Goal: Information Seeking & Learning: Check status

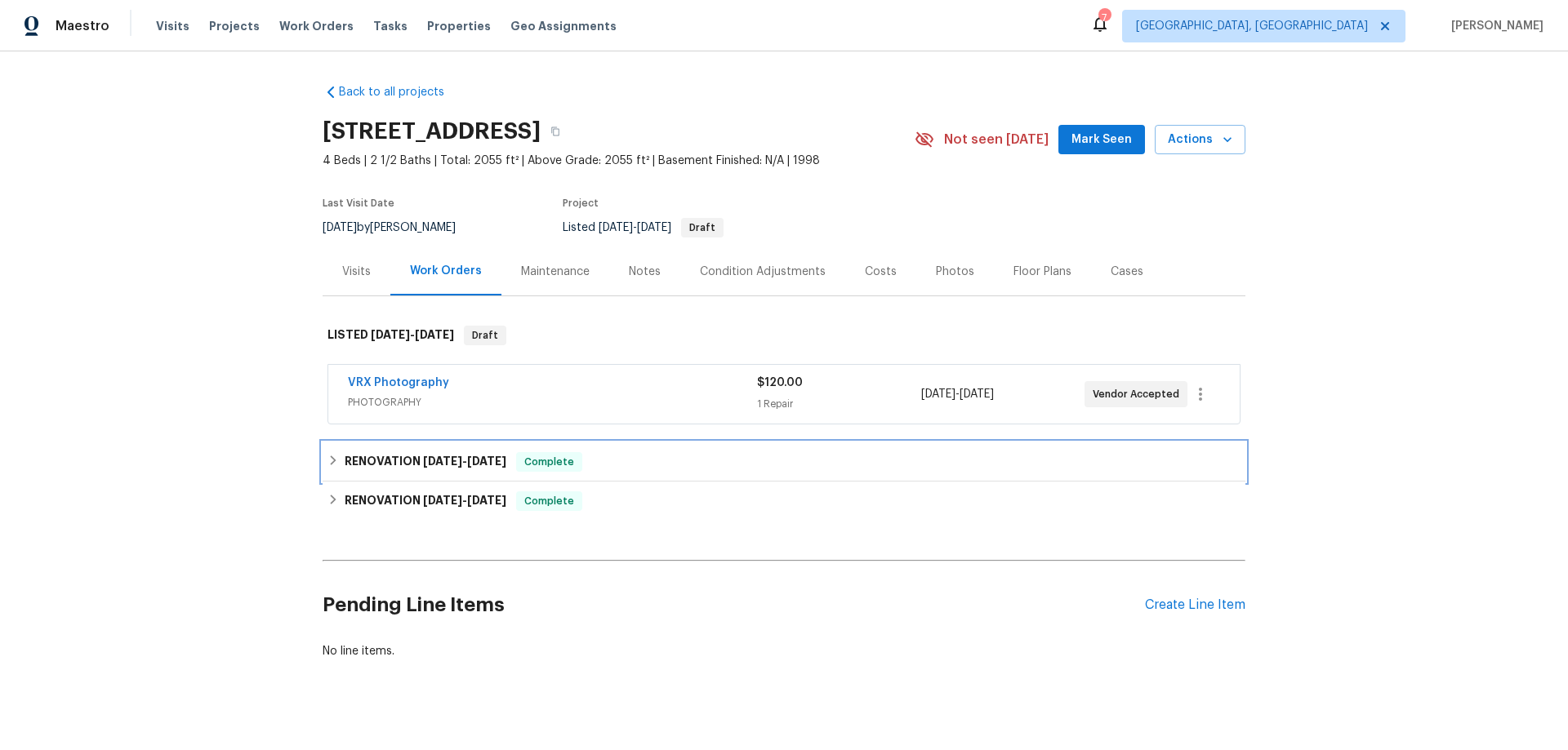
click at [390, 460] on h6 "RENOVATION 8/11/25 - 8/14/25" at bounding box center [426, 462] width 162 height 20
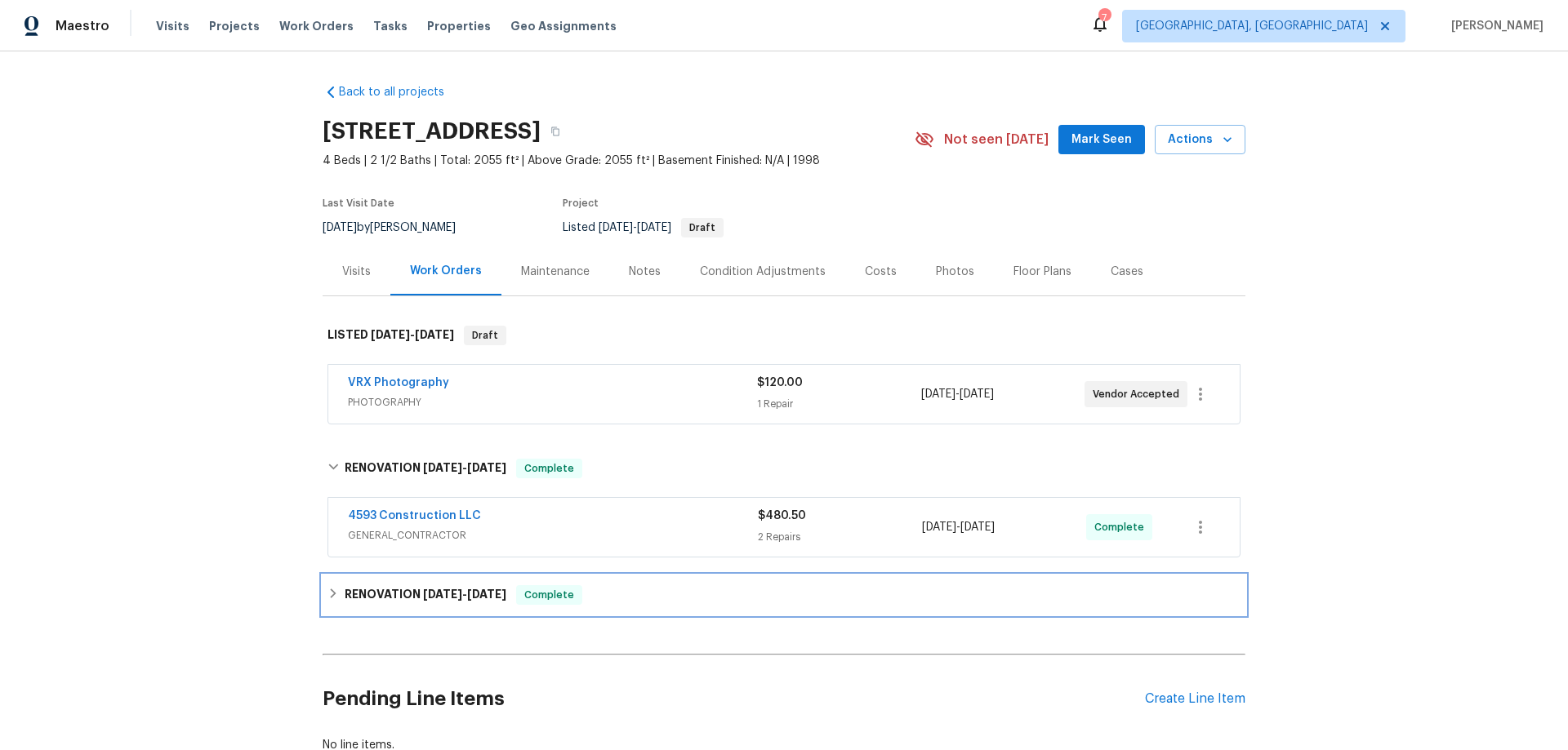
click at [375, 596] on h6 "RENOVATION 7/24/25 - 8/8/25" at bounding box center [426, 595] width 162 height 20
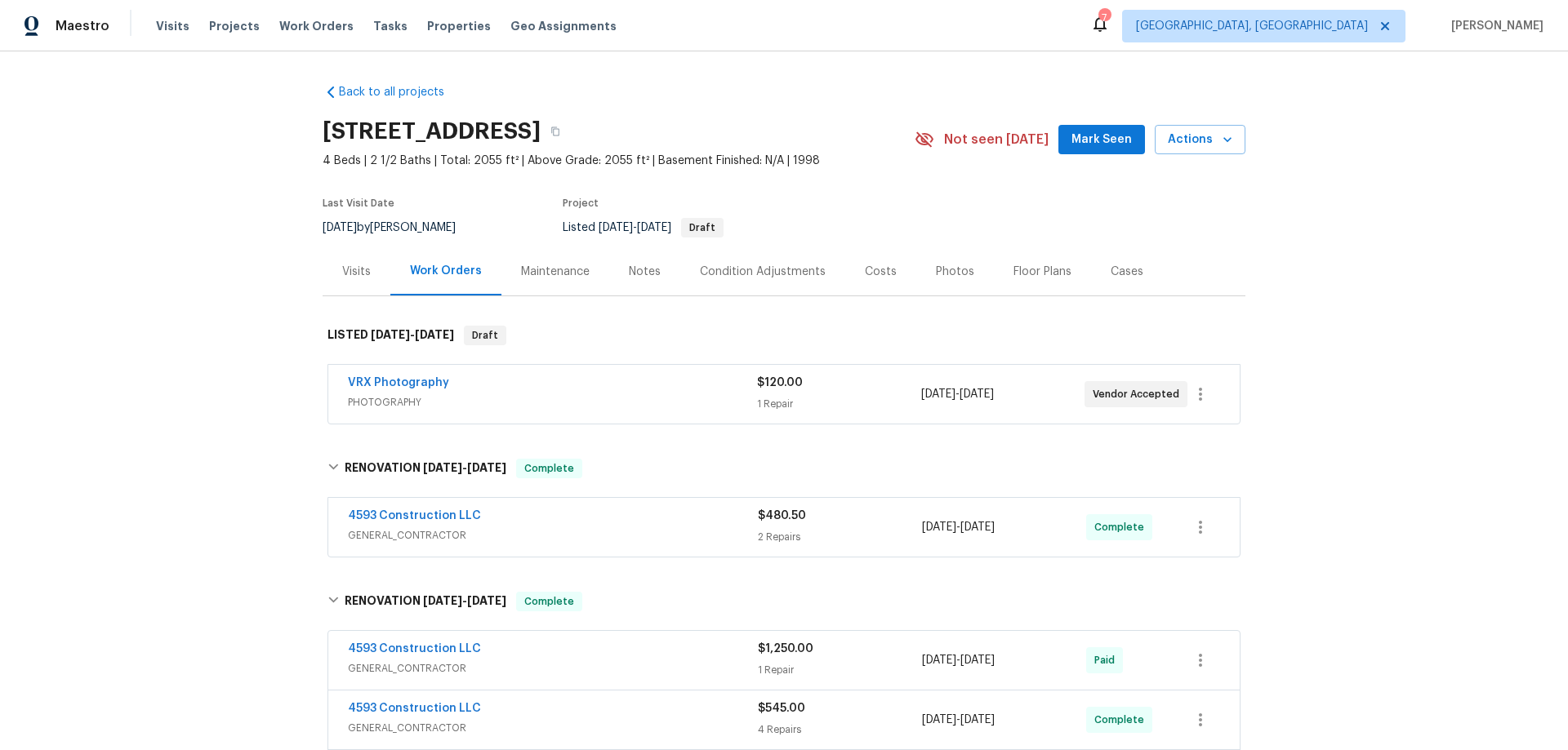
click at [146, 428] on div "Back to all projects 920 Norwegian Wood Dr, Medina, OH 44256 4 Beds | 2 1/2 Bat…" at bounding box center [784, 401] width 1568 height 698
click at [222, 319] on div "Back to all projects 920 Norwegian Wood Dr, Medina, OH 44256 4 Beds | 2 1/2 Bat…" at bounding box center [784, 401] width 1568 height 698
click at [226, 277] on div "Back to all projects 920 Norwegian Wood Dr, Medina, OH 44256 4 Beds | 2 1/2 Bat…" at bounding box center [784, 401] width 1568 height 698
click at [214, 277] on div "Back to all projects 920 Norwegian Wood Dr, Medina, OH 44256 4 Beds | 2 1/2 Bat…" at bounding box center [784, 401] width 1568 height 698
click at [205, 303] on div "Back to all projects 920 Norwegian Wood Dr, Medina, OH 44256 4 Beds | 2 1/2 Bat…" at bounding box center [784, 401] width 1568 height 698
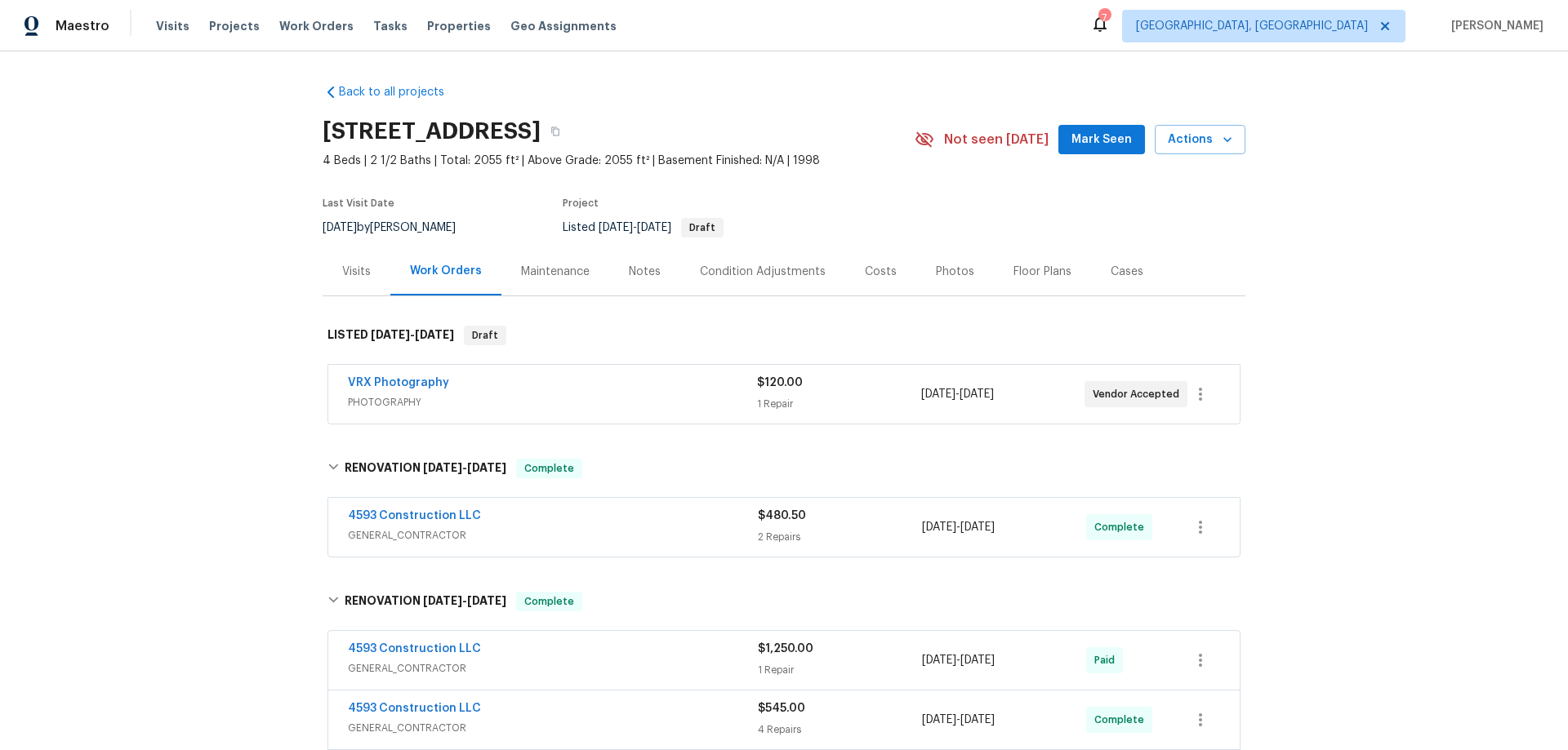
click at [253, 267] on div "Back to all projects 920 Norwegian Wood Dr, Medina, OH 44256 4 Beds | 2 1/2 Bat…" at bounding box center [784, 401] width 1568 height 698
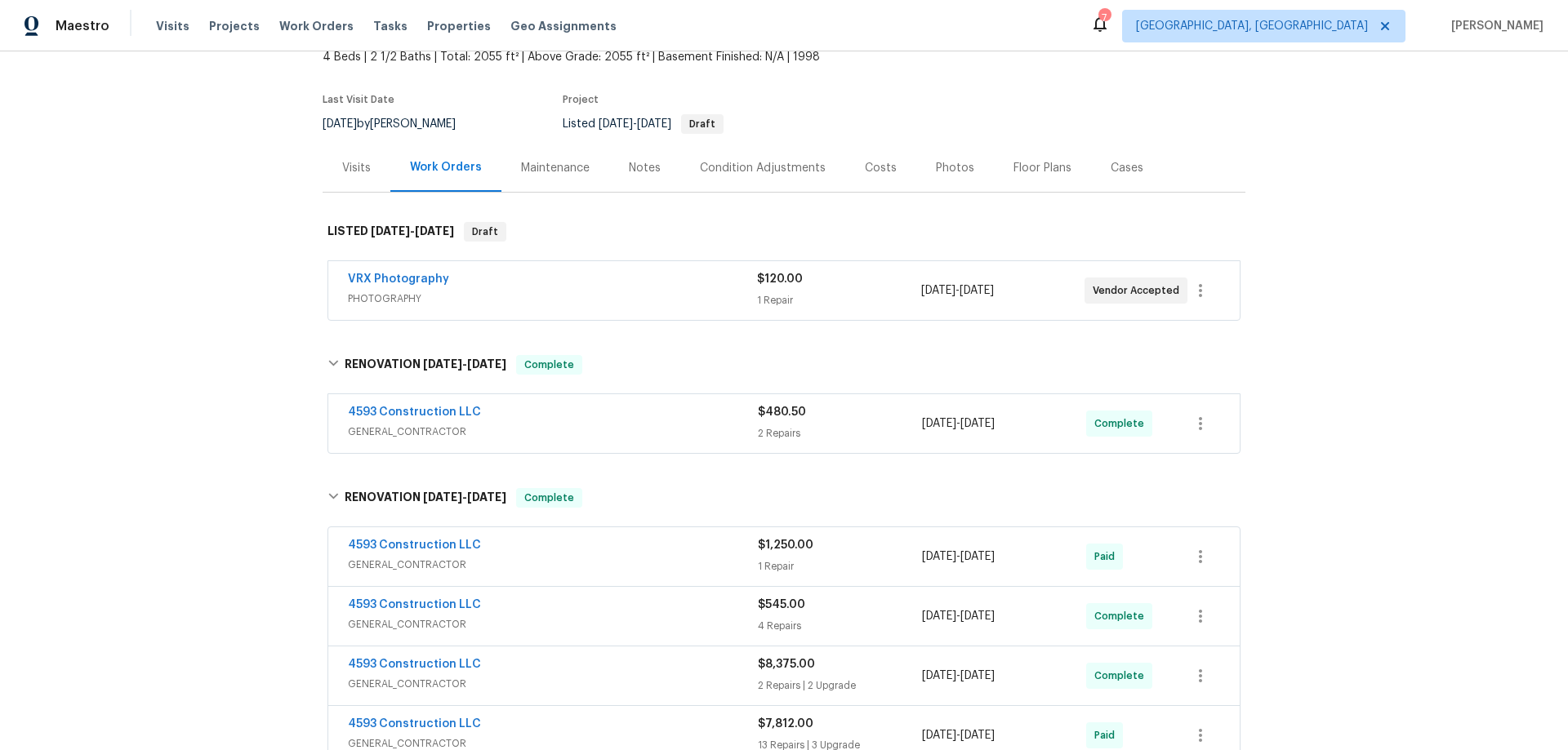
scroll to position [164, 0]
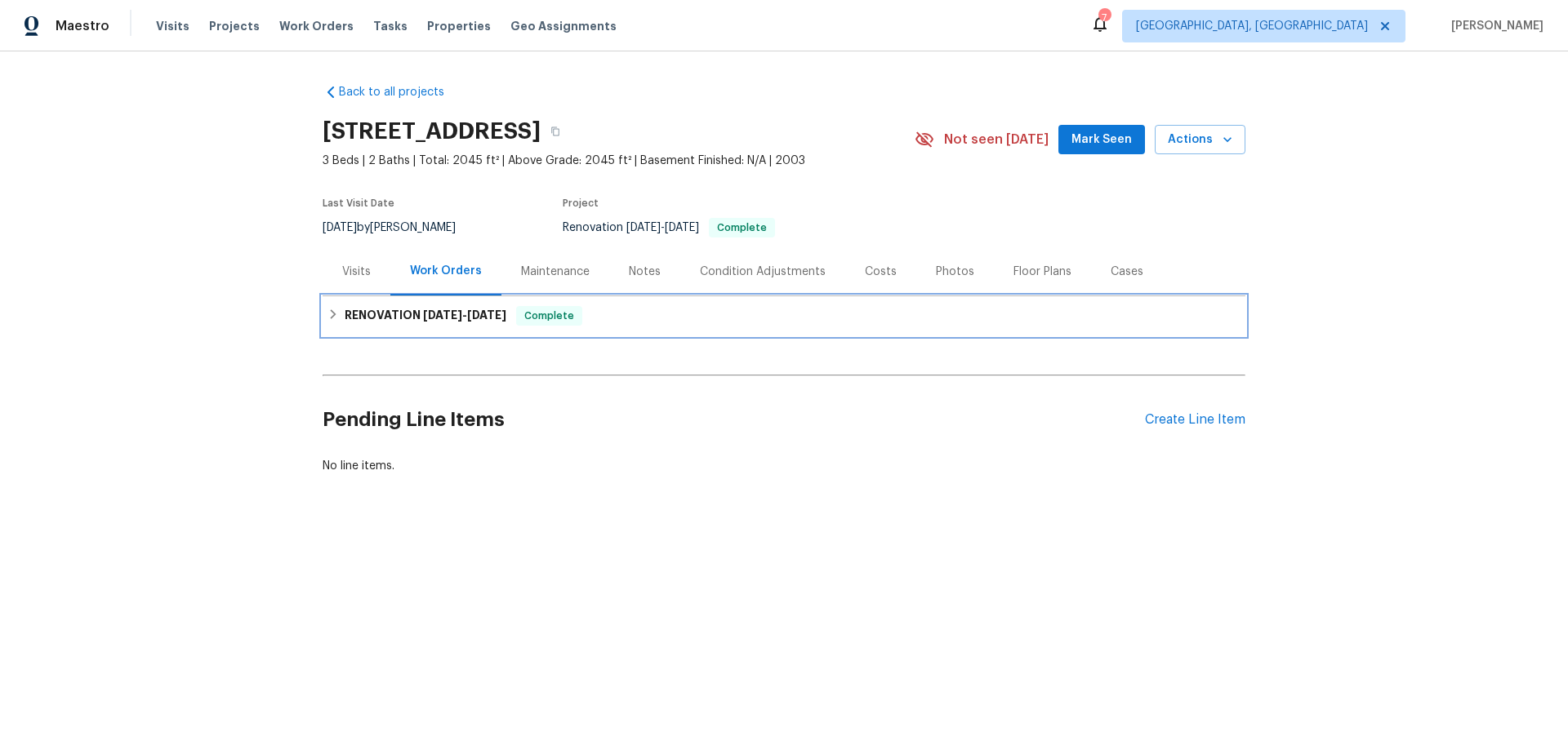
click at [441, 318] on span "8/8/25" at bounding box center [443, 315] width 39 height 11
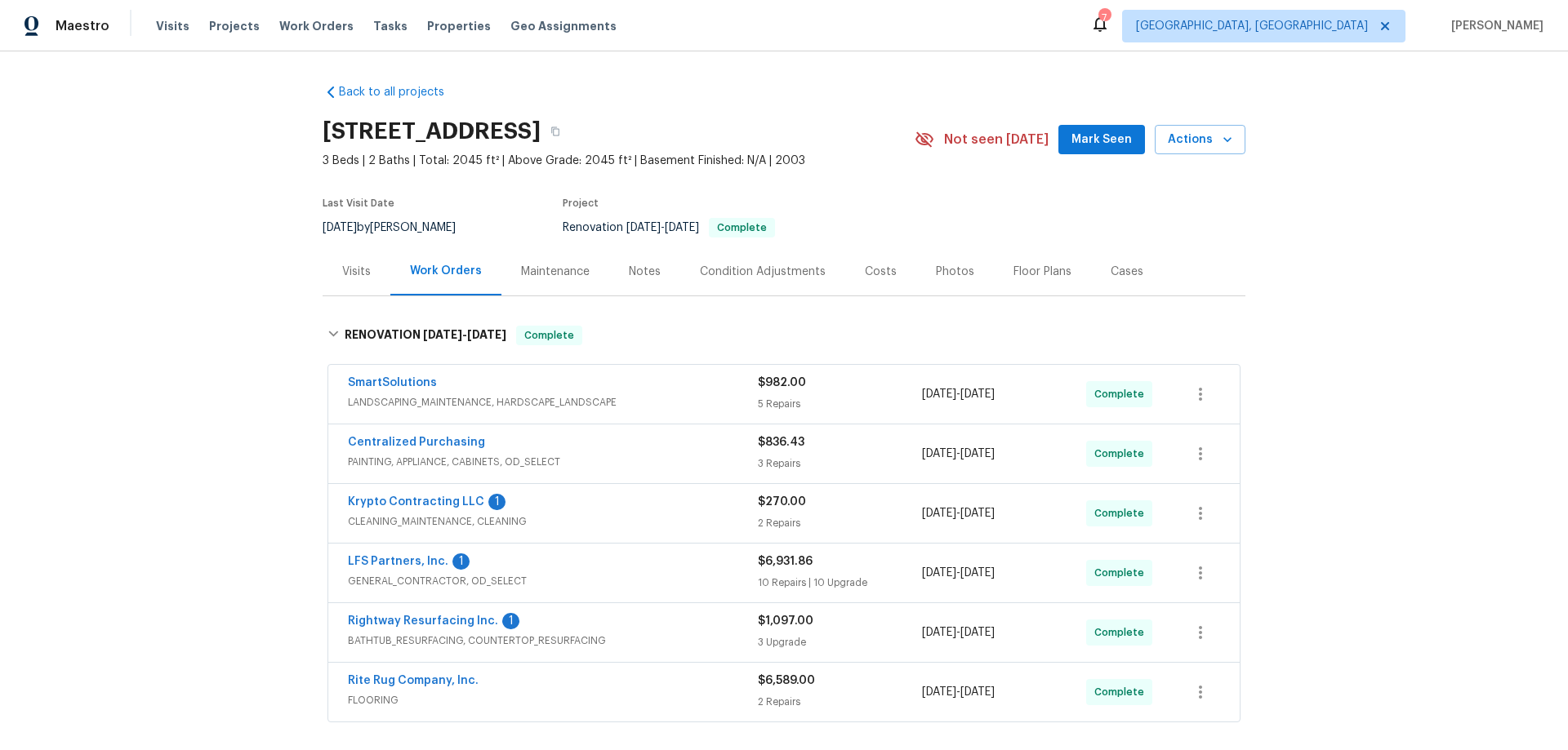
click at [215, 418] on div "Back to all projects 3624 Croft Haven Dr, Charlotte, NC 28269 3 Beds | 2 Baths …" at bounding box center [784, 401] width 1568 height 698
click at [188, 287] on div "Back to all projects 3624 Croft Haven Dr, Charlotte, NC 28269 3 Beds | 2 Baths …" at bounding box center [784, 401] width 1568 height 698
click at [189, 238] on div "Back to all projects 3624 Croft Haven Dr, Charlotte, NC 28269 3 Beds | 2 Baths …" at bounding box center [784, 401] width 1568 height 698
click at [231, 343] on div "Back to all projects 3624 Croft Haven Dr, Charlotte, NC 28269 3 Beds | 2 Baths …" at bounding box center [784, 401] width 1568 height 698
click at [228, 312] on div "Back to all projects 3624 Croft Haven Dr, Charlotte, NC 28269 3 Beds | 2 Baths …" at bounding box center [784, 401] width 1568 height 698
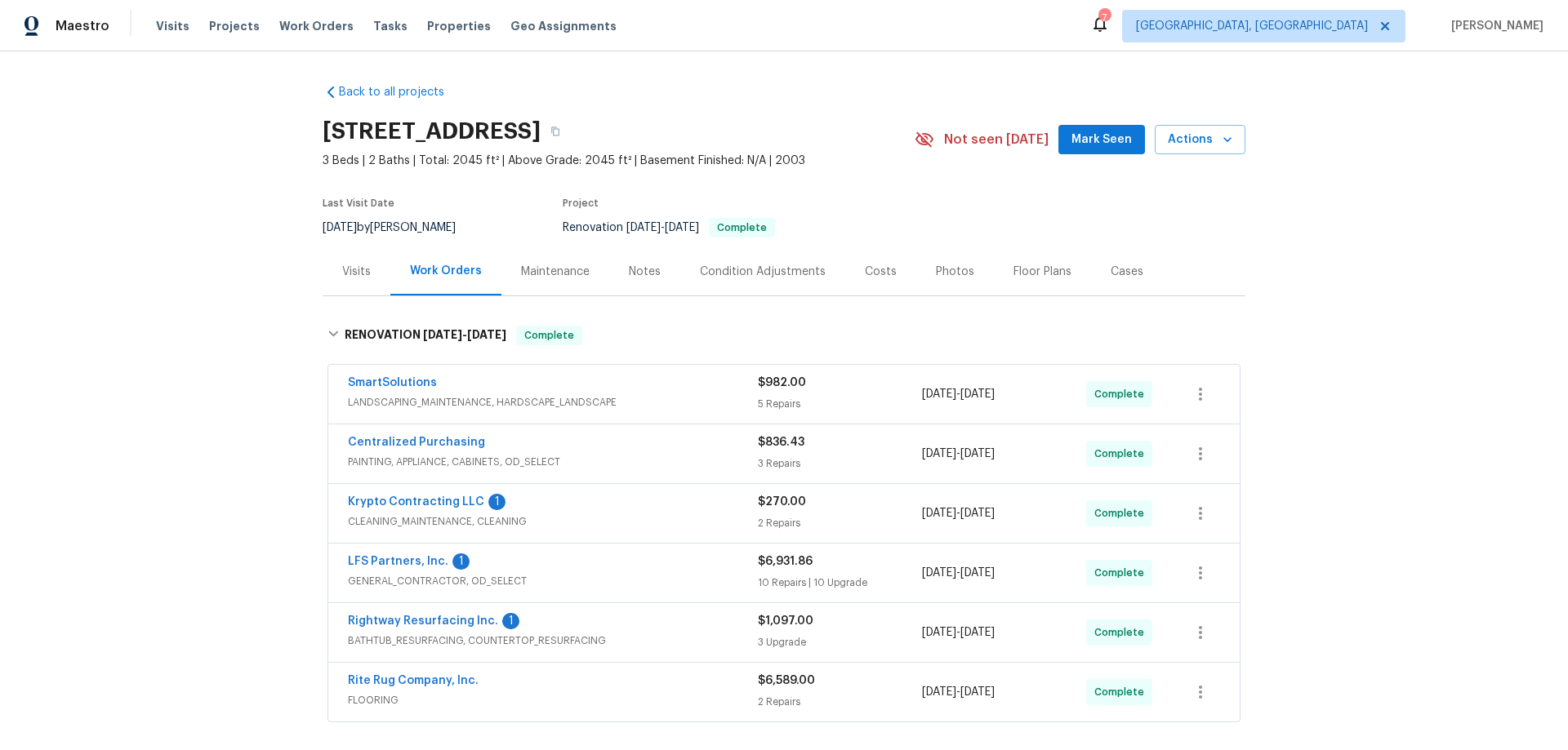
click at [246, 192] on div "Back to all projects 3624 Croft Haven Dr, Charlotte, NC 28269 3 Beds | 2 Baths …" at bounding box center [784, 401] width 1568 height 698
click at [193, 282] on div "Back to all projects 3624 Croft Haven Dr, Charlotte, NC 28269 3 Beds | 2 Baths …" at bounding box center [784, 401] width 1568 height 698
click at [163, 328] on div "Back to all projects 3624 Croft Haven Dr, Charlotte, NC 28269 3 Beds | 2 Baths …" at bounding box center [784, 401] width 1568 height 698
click at [216, 312] on div "Back to all projects 3624 Croft Haven Dr, Charlotte, NC 28269 3 Beds | 2 Baths …" at bounding box center [784, 401] width 1568 height 698
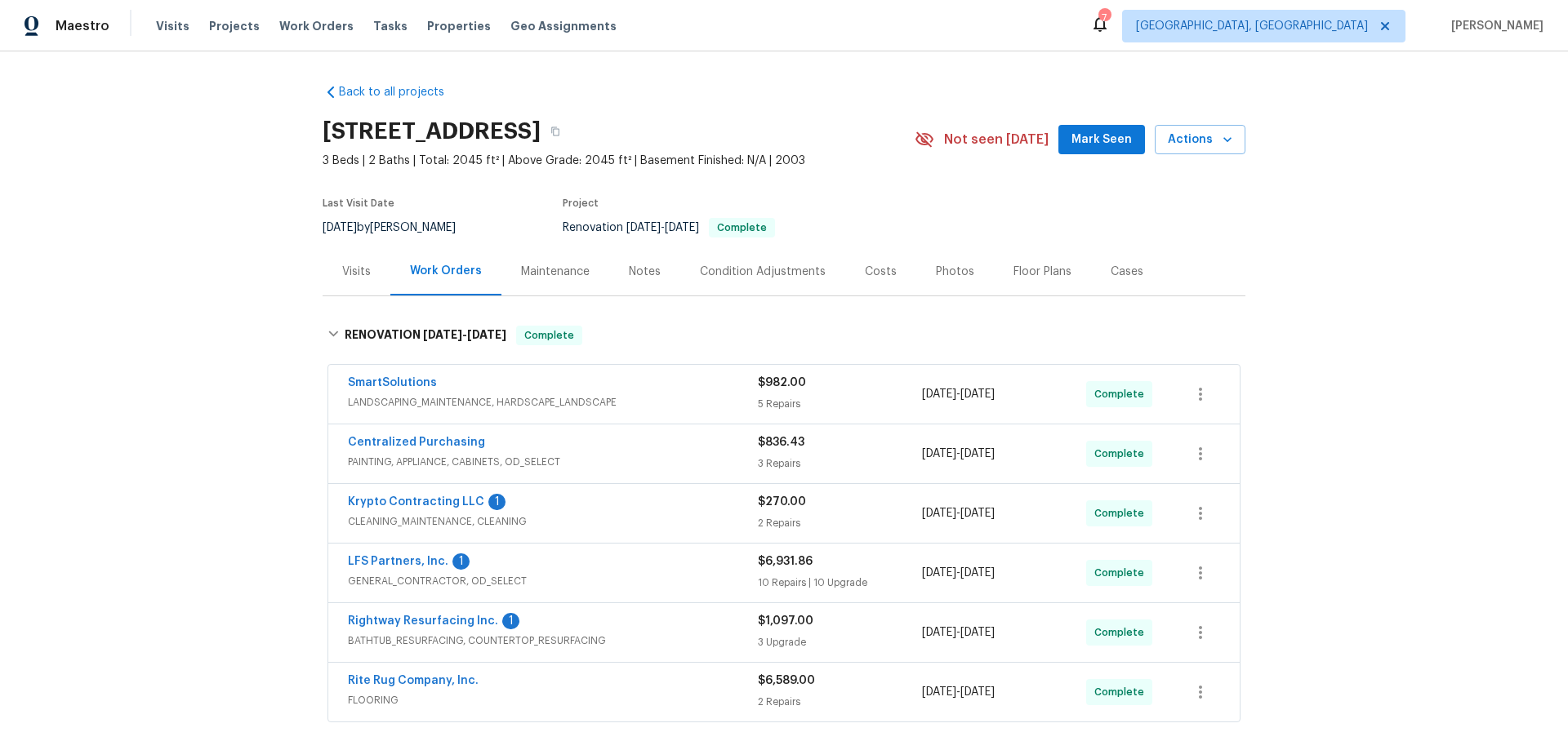
click at [230, 286] on div "Back to all projects 3624 Croft Haven Dr, Charlotte, NC 28269 3 Beds | 2 Baths …" at bounding box center [784, 401] width 1568 height 698
click at [228, 359] on div "Back to all projects 3624 Croft Haven Dr, Charlotte, NC 28269 3 Beds | 2 Baths …" at bounding box center [784, 401] width 1568 height 698
click at [253, 306] on div "Back to all projects 3624 Croft Haven Dr, Charlotte, NC 28269 3 Beds | 2 Baths …" at bounding box center [784, 401] width 1568 height 698
click at [172, 402] on div "Back to all projects 3624 Croft Haven Dr, Charlotte, NC 28269 3 Beds | 2 Baths …" at bounding box center [784, 401] width 1568 height 698
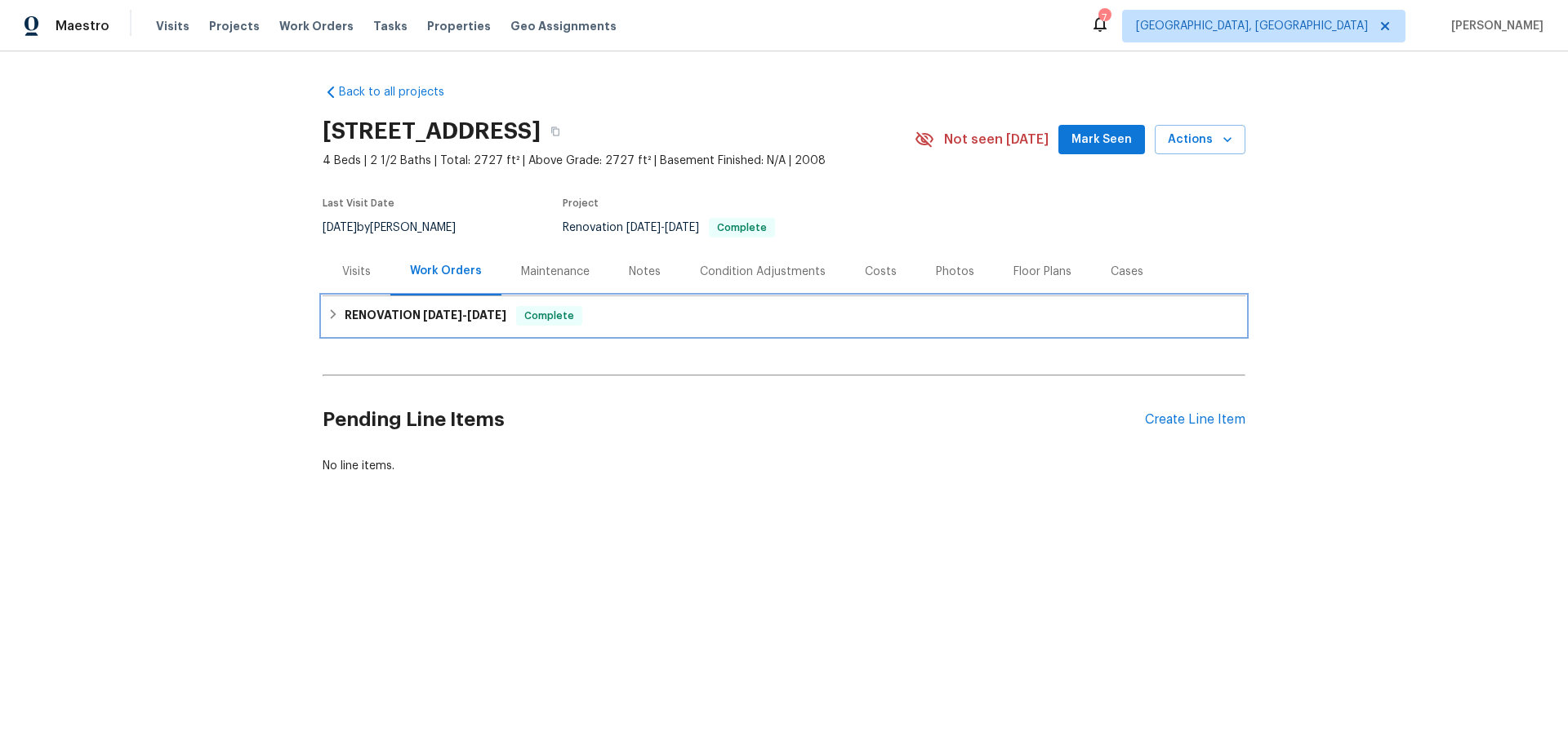
click at [465, 313] on span "[DATE] - [DATE]" at bounding box center [465, 315] width 83 height 11
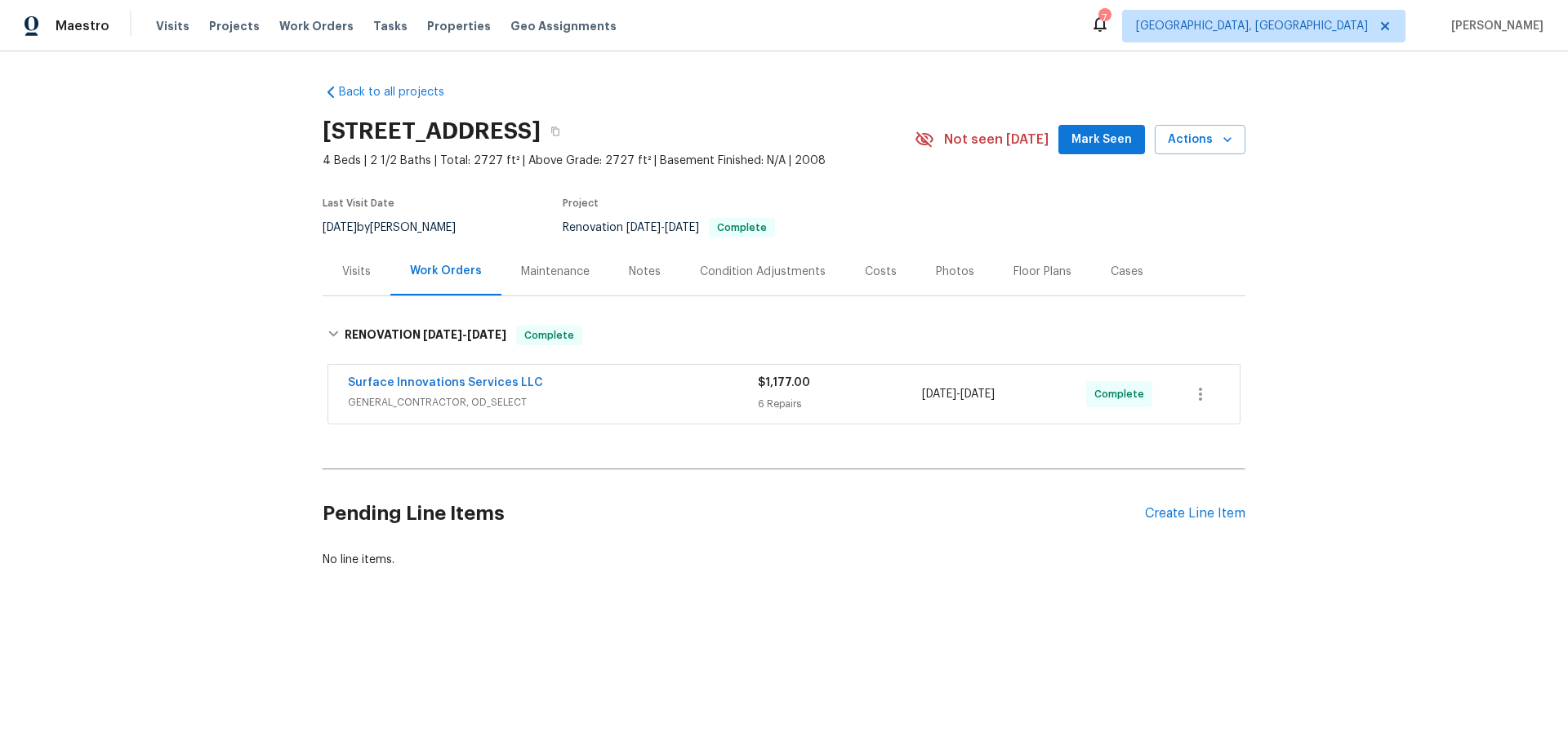
click at [255, 298] on div "Back to all projects 31611 Summit Springs Ln, Spring, TX 77386 4 Beds | 2 1/2 B…" at bounding box center [784, 365] width 1568 height 627
click at [197, 396] on div "Back to all projects 31611 Summit Springs Ln, Spring, TX 77386 4 Beds | 2 1/2 B…" at bounding box center [784, 365] width 1568 height 627
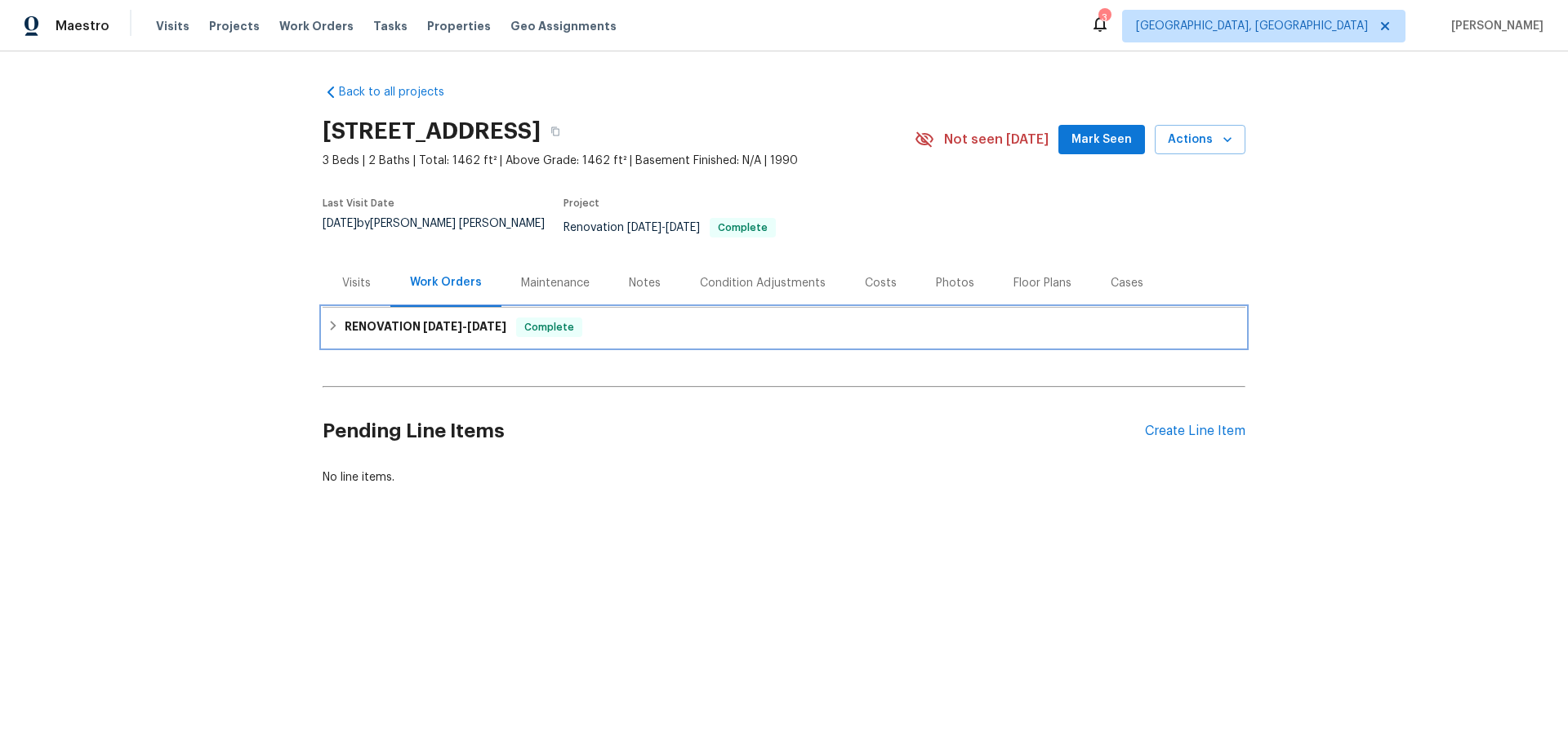
drag, startPoint x: 399, startPoint y: 323, endPoint x: 410, endPoint y: 329, distance: 12.5
click at [399, 323] on h6 "RENOVATION 7/28/25 - 8/13/25" at bounding box center [426, 327] width 162 height 20
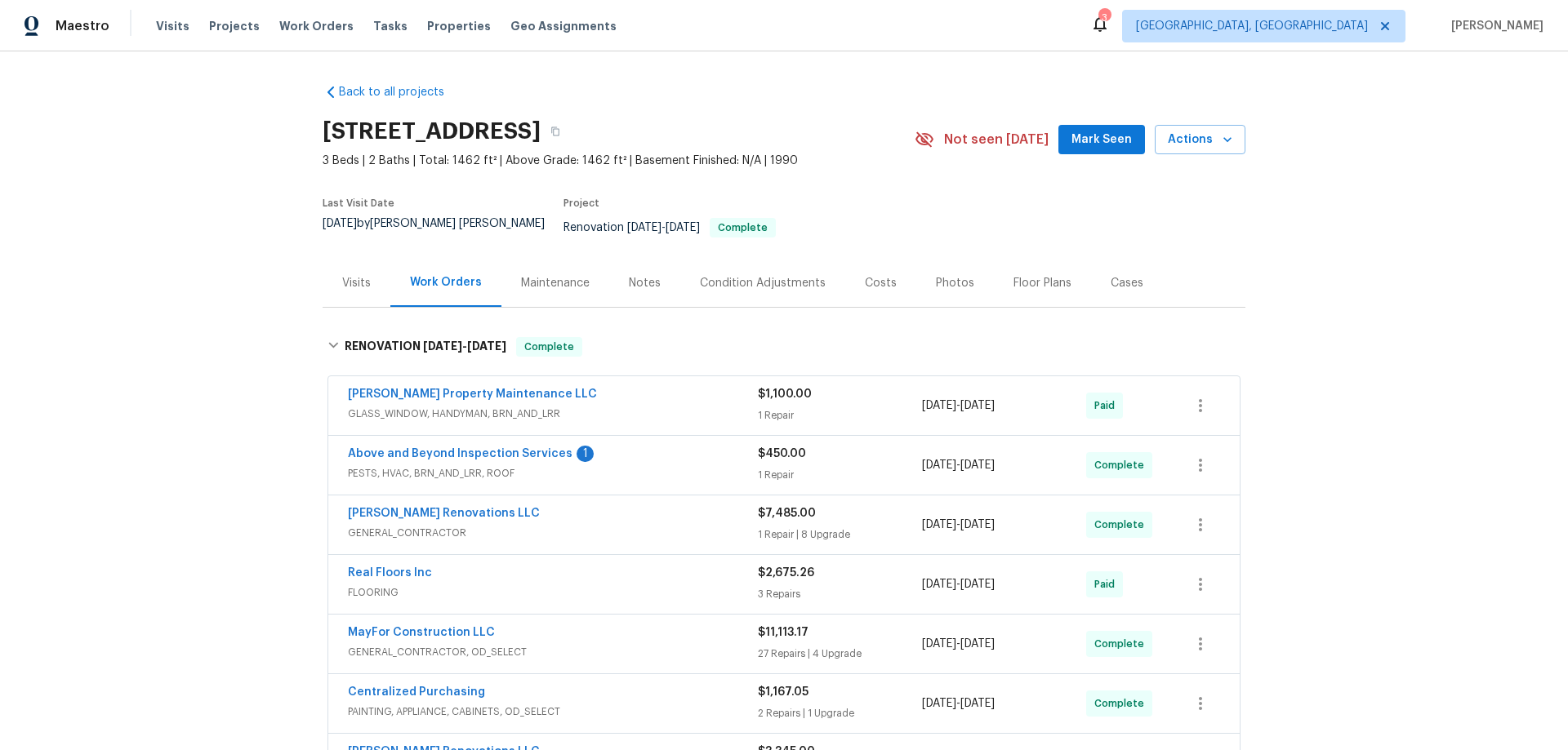
click at [237, 397] on div "Back to all projects 6109 Delamere Ln, Rex, GA 30273 3 Beds | 2 Baths | Total: …" at bounding box center [784, 401] width 1568 height 698
click at [225, 287] on div "Back to all projects 6109 Delamere Ln, Rex, GA 30273 3 Beds | 2 Baths | Total: …" at bounding box center [784, 401] width 1568 height 698
click at [156, 377] on div "Back to all projects 6109 Delamere Ln, Rex, GA 30273 3 Beds | 2 Baths | Total: …" at bounding box center [784, 401] width 1568 height 698
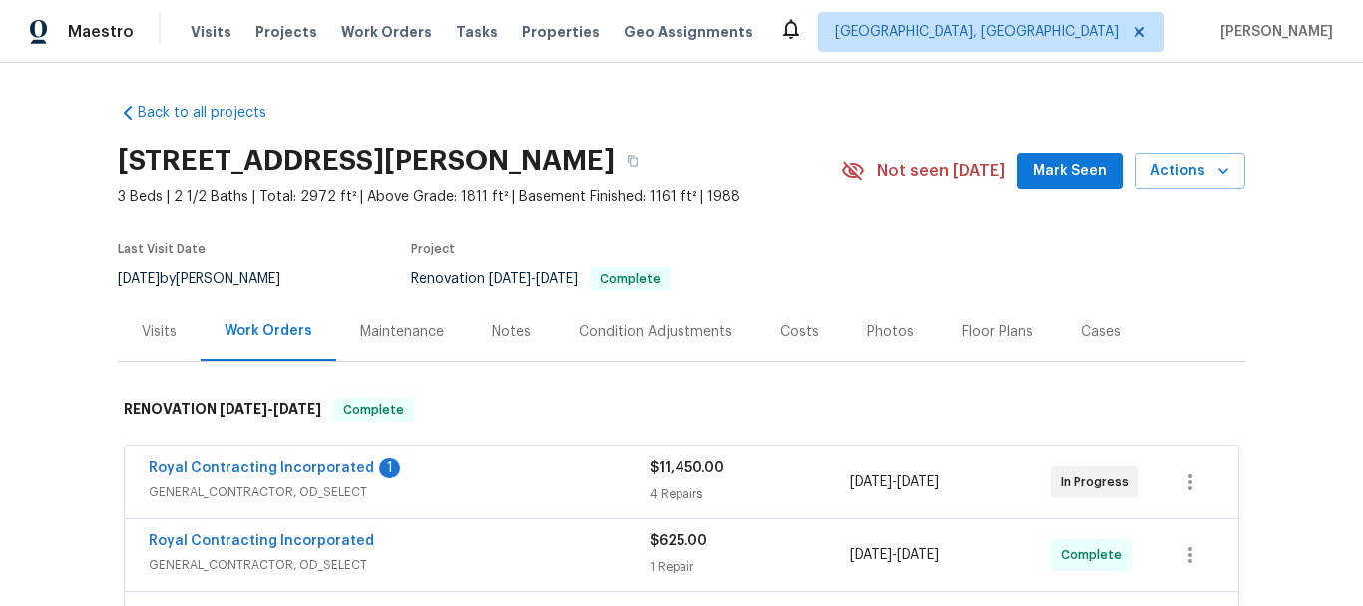
click at [969, 224] on section "[STREET_ADDRESS][PERSON_NAME] 3 Beds | 2 1/2 Baths | Total: 2972 ft² | Above Gr…" at bounding box center [681, 219] width 1127 height 168
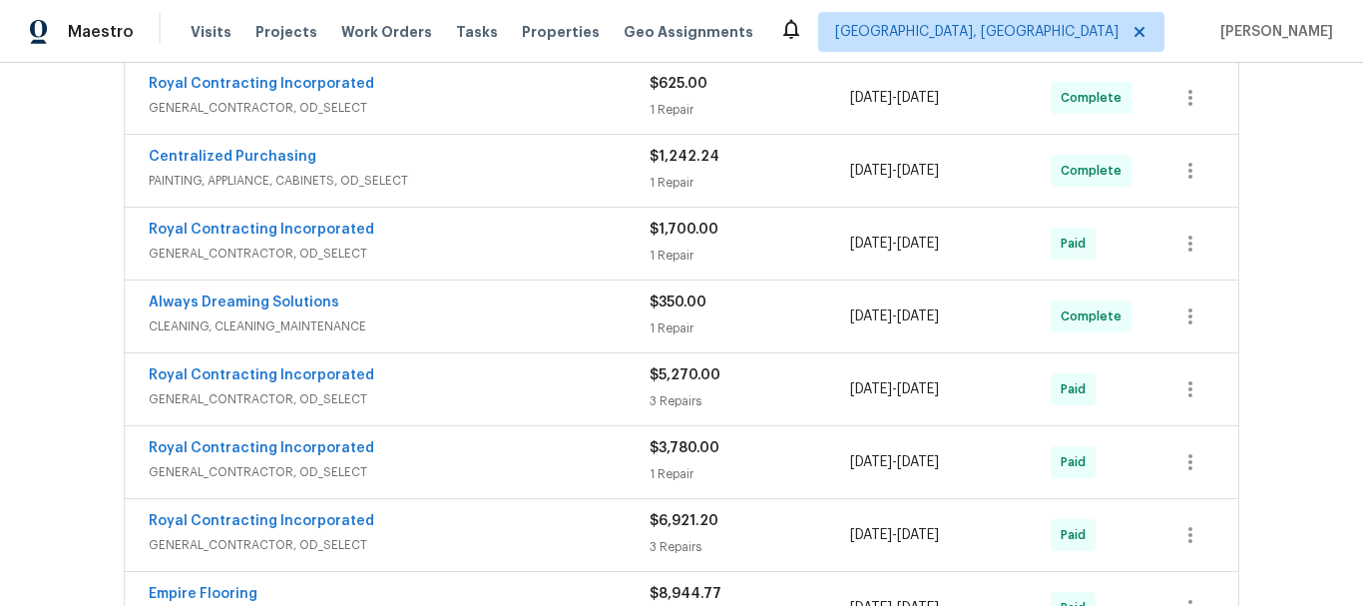
click at [1253, 190] on div "Back to all projects [STREET_ADDRESS][PERSON_NAME] 3 Beds | 2 1/2 Baths | Total…" at bounding box center [681, 334] width 1363 height 543
click at [1249, 169] on div "Back to all projects [STREET_ADDRESS][PERSON_NAME] 3 Beds | 2 1/2 Baths | Total…" at bounding box center [681, 334] width 1363 height 543
click at [1273, 199] on div "Back to all projects [STREET_ADDRESS][PERSON_NAME] 3 Beds | 2 1/2 Baths | Total…" at bounding box center [681, 334] width 1363 height 543
click at [1259, 205] on div "Back to all projects [STREET_ADDRESS][PERSON_NAME] 3 Beds | 2 1/2 Baths | Total…" at bounding box center [681, 334] width 1363 height 543
